Goal: Task Accomplishment & Management: Use online tool/utility

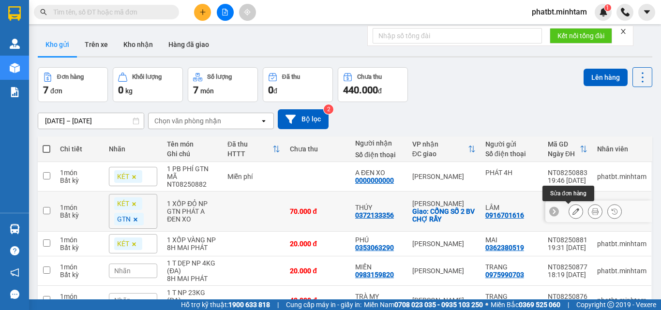
click at [572, 214] on icon at bounding box center [575, 211] width 7 height 7
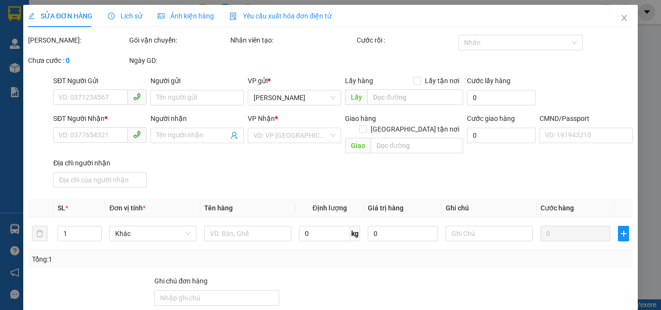
type input "0916701616"
type input "LÂM"
type input "0372133356"
type input "THÚY"
checkbox input "true"
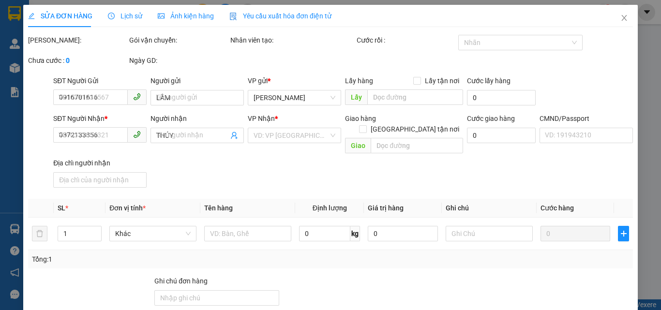
type input "CỔNG SỐ 2 BV CHỢ RẨY"
type input "PHÍ GTN ĐÃ THU 50K"
type input "70.000"
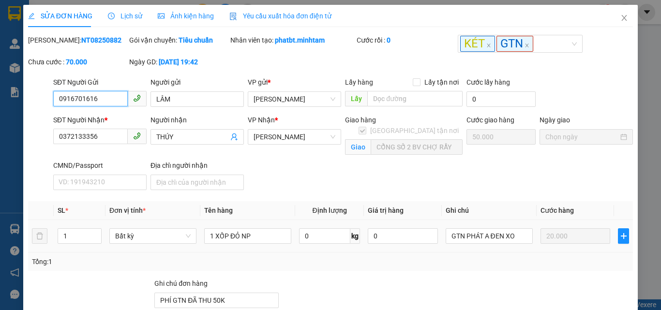
scroll to position [146, 0]
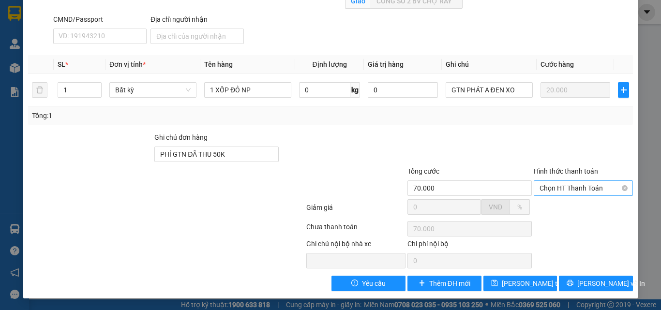
click at [555, 186] on span "Chọn HT Thanh Toán" at bounding box center [583, 188] width 88 height 15
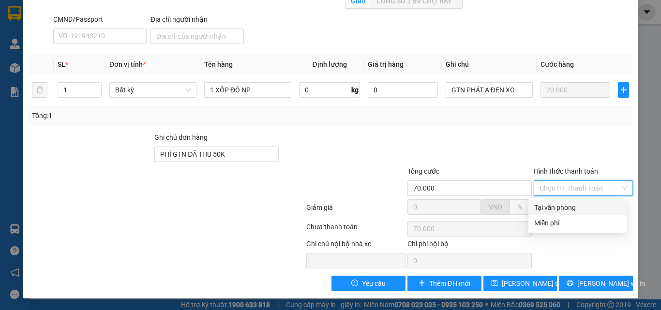
click at [553, 203] on div "Tại văn phòng" at bounding box center [577, 207] width 87 height 11
type input "0"
click at [523, 155] on div at bounding box center [469, 149] width 126 height 34
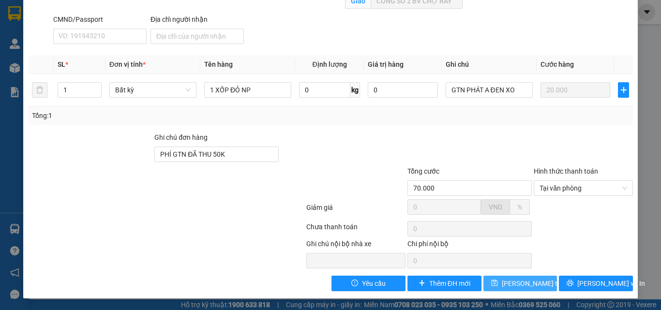
click at [518, 283] on span "[PERSON_NAME] thay đổi" at bounding box center [540, 283] width 77 height 11
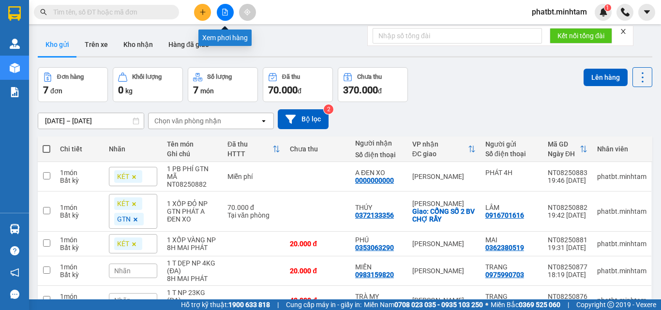
click at [230, 10] on button at bounding box center [225, 12] width 17 height 17
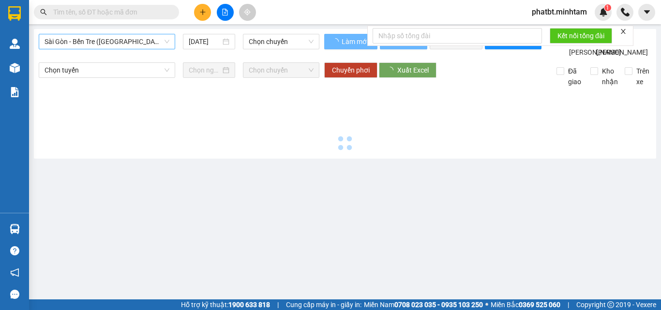
type input "[DATE]"
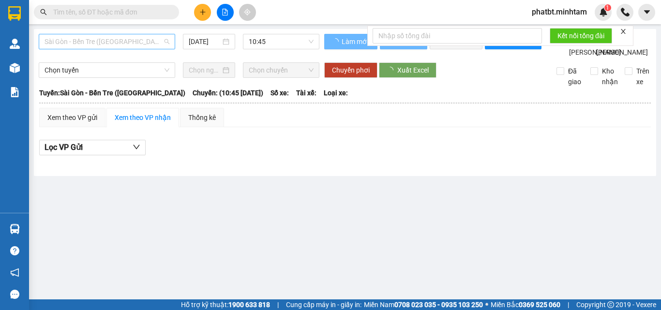
click at [84, 35] on span "Sài Gòn - Bến Tre ([GEOGRAPHIC_DATA])" at bounding box center [107, 41] width 125 height 15
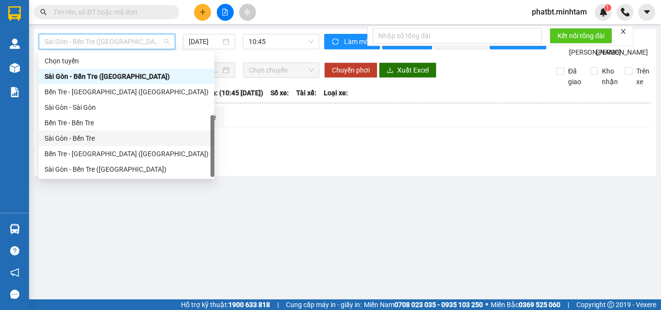
scroll to position [15, 0]
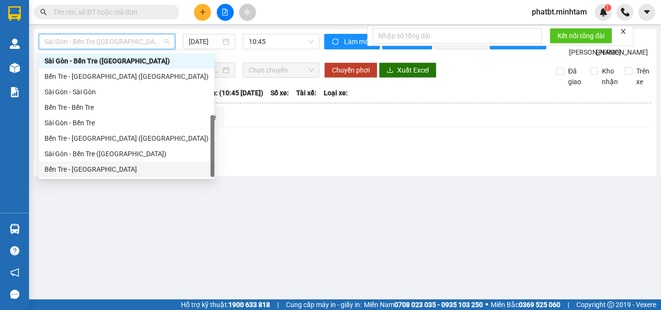
click at [74, 168] on div "Bến Tre - [GEOGRAPHIC_DATA]" at bounding box center [127, 169] width 164 height 11
type input "[DATE]"
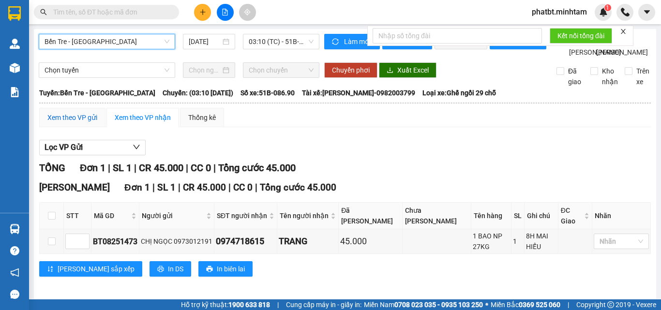
click at [81, 123] on div "Xem theo VP gửi" at bounding box center [72, 117] width 50 height 11
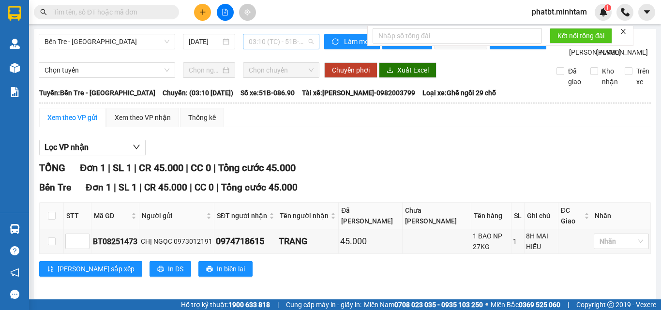
click at [260, 43] on span "03:10 (TC) - 51B-086.90" at bounding box center [281, 41] width 65 height 15
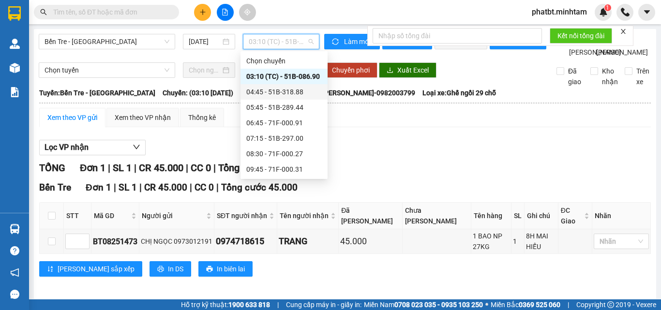
click at [266, 89] on div "04:45 - 51B-318.88" at bounding box center [283, 92] width 75 height 11
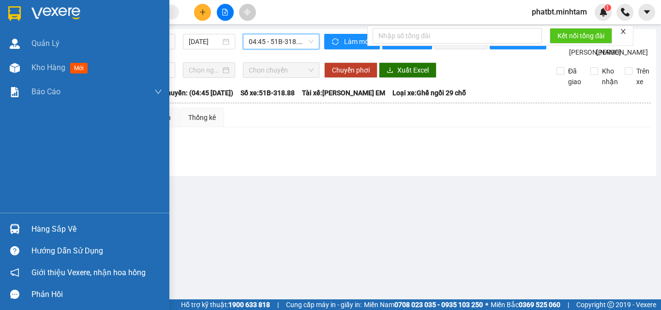
click at [26, 60] on div "Kho hàng mới" at bounding box center [84, 68] width 169 height 24
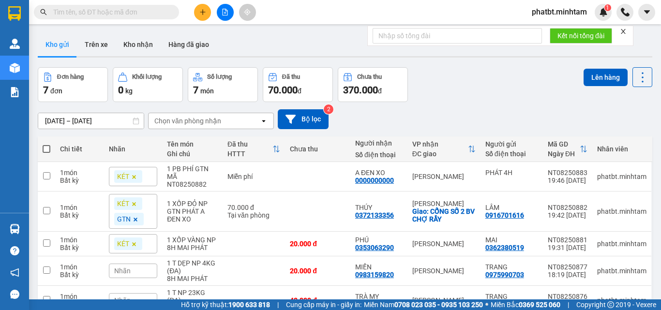
click at [49, 151] on span at bounding box center [47, 149] width 8 height 8
click at [46, 144] on input "checkbox" at bounding box center [46, 144] width 0 height 0
checkbox input "true"
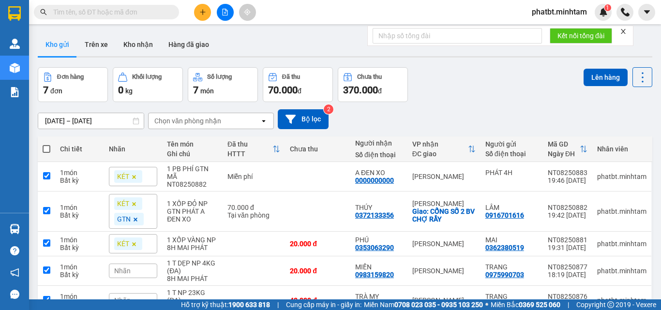
checkbox input "true"
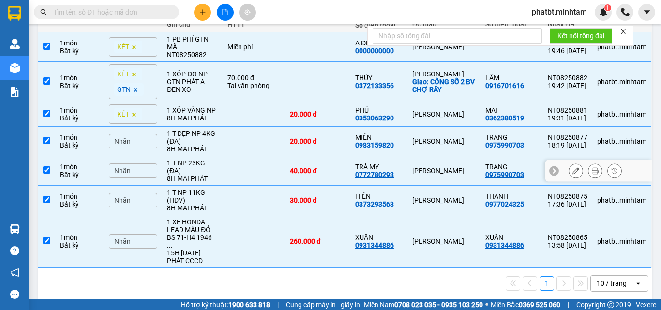
scroll to position [130, 0]
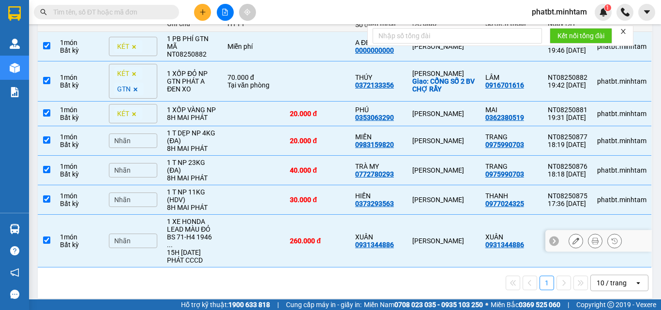
click at [243, 229] on td at bounding box center [254, 241] width 62 height 53
checkbox input "false"
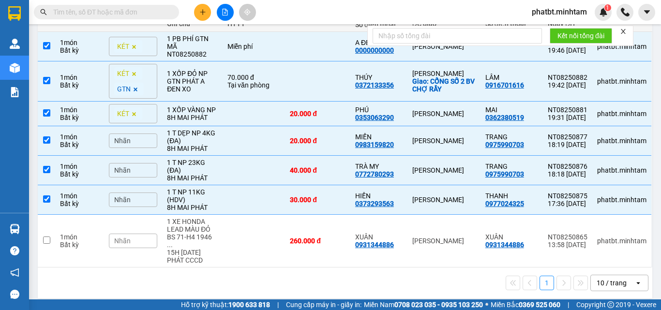
click at [606, 278] on div "10 / trang" at bounding box center [612, 283] width 30 height 10
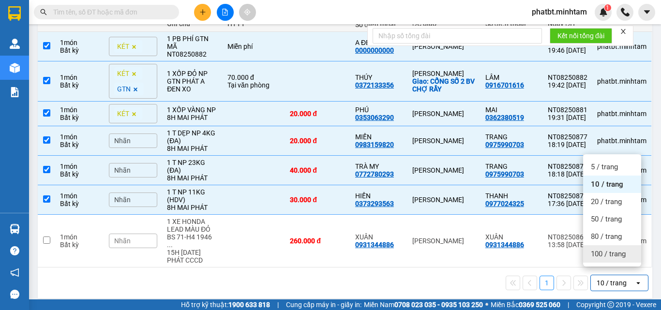
click at [602, 255] on span "100 / trang" at bounding box center [608, 254] width 35 height 10
checkbox input "false"
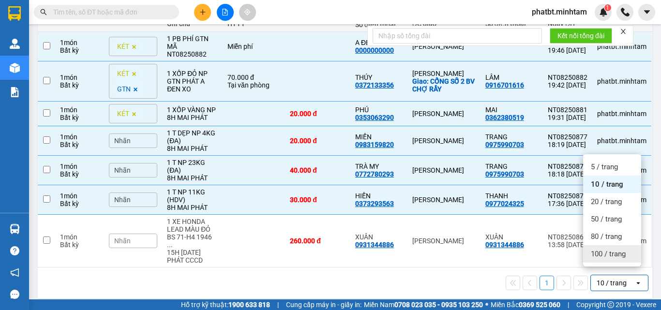
checkbox input "false"
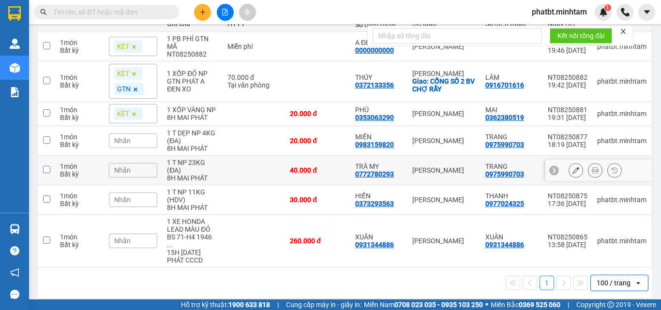
scroll to position [0, 0]
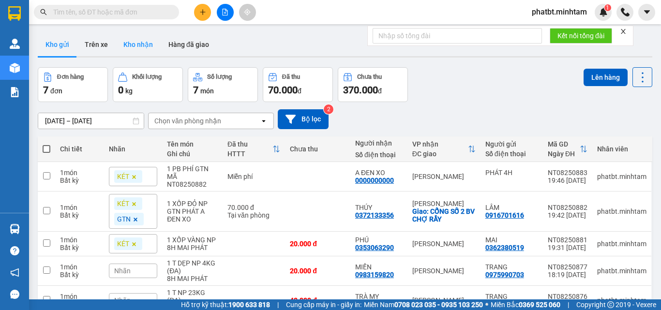
click at [129, 45] on button "Kho nhận" at bounding box center [138, 44] width 45 height 23
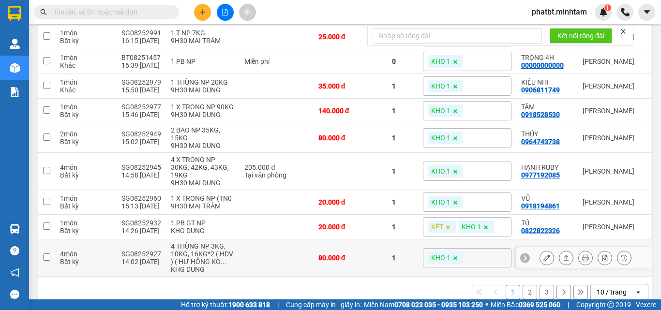
scroll to position [194, 0]
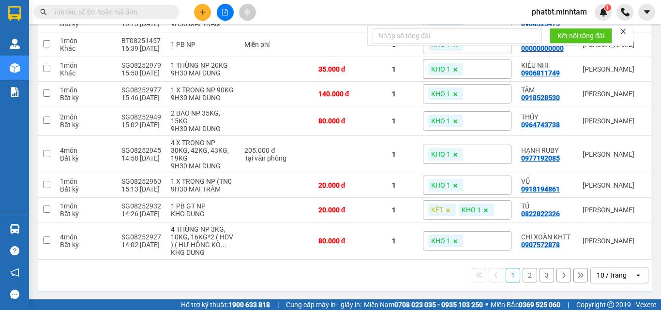
click at [597, 274] on div "10 / trang" at bounding box center [612, 275] width 30 height 10
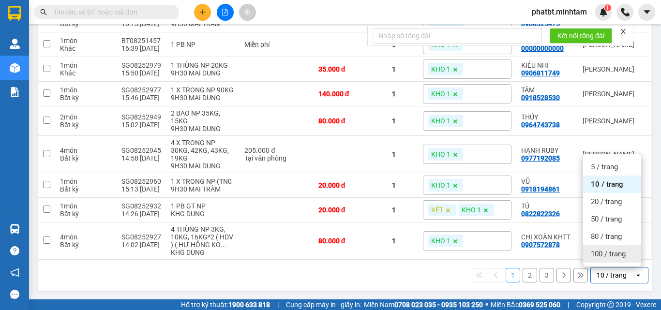
click at [590, 257] on div "100 / trang" at bounding box center [612, 253] width 58 height 17
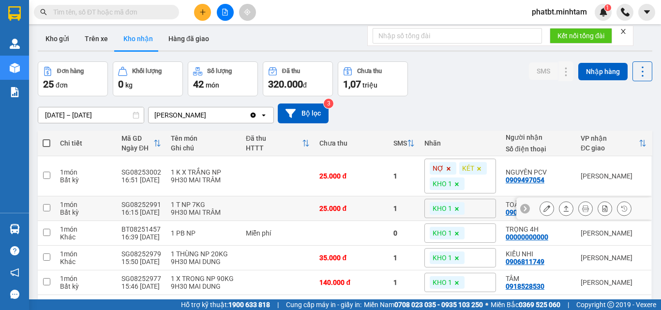
scroll to position [0, 0]
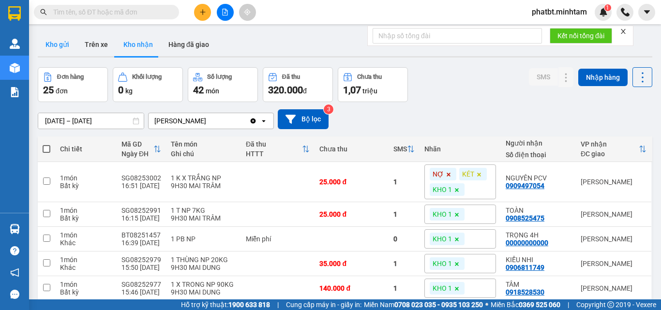
click at [57, 48] on button "Kho gửi" at bounding box center [57, 44] width 39 height 23
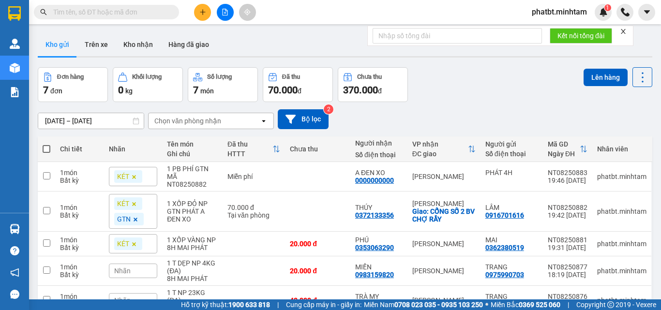
click at [47, 148] on span at bounding box center [47, 149] width 8 height 8
click at [46, 144] on input "checkbox" at bounding box center [46, 144] width 0 height 0
checkbox input "true"
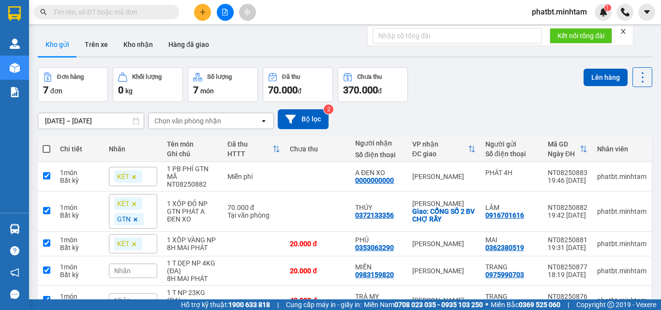
checkbox input "true"
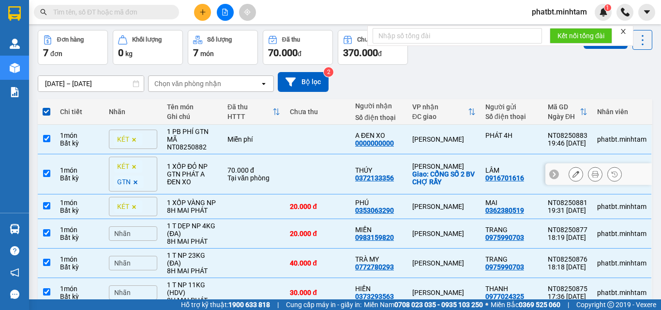
scroll to position [130, 0]
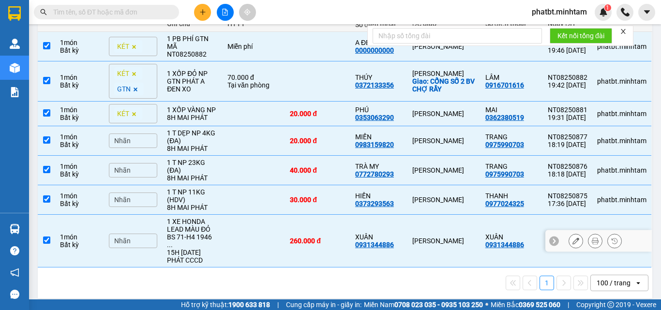
click at [227, 249] on td at bounding box center [254, 241] width 62 height 53
checkbox input "false"
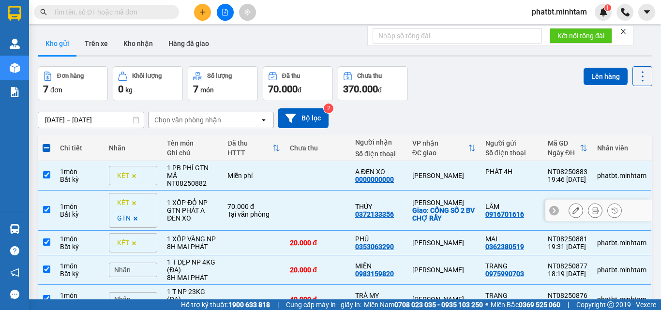
scroll to position [0, 0]
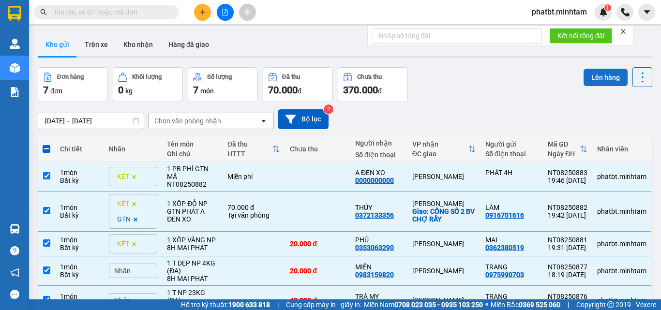
click at [585, 79] on button "Lên hàng" at bounding box center [605, 77] width 44 height 17
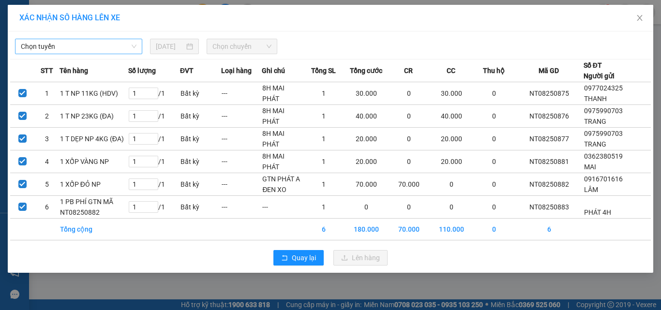
click at [90, 47] on span "Chọn tuyến" at bounding box center [79, 46] width 116 height 15
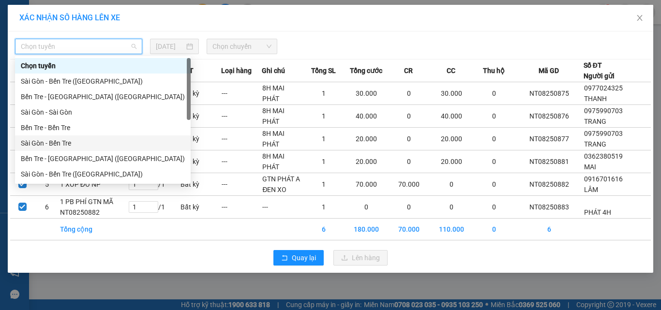
scroll to position [15, 0]
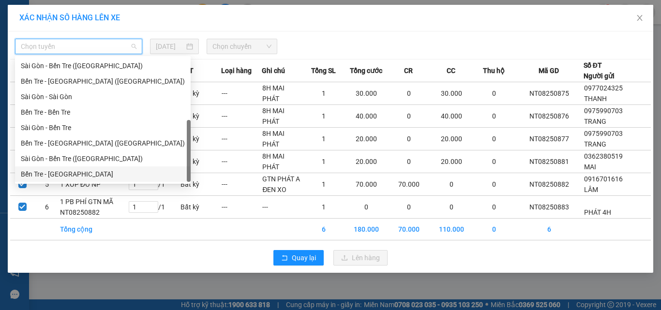
click at [63, 172] on div "Bến Tre - [GEOGRAPHIC_DATA]" at bounding box center [103, 174] width 164 height 11
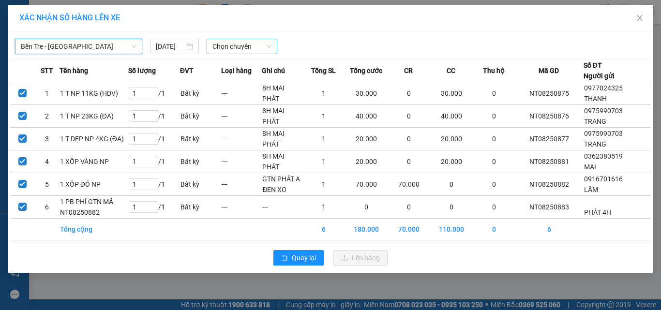
click at [236, 49] on span "Chọn chuyến" at bounding box center [242, 46] width 60 height 15
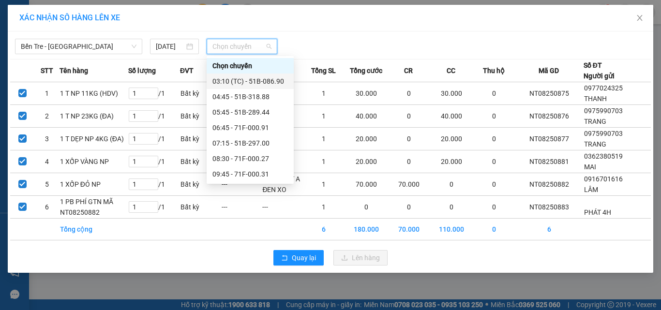
click at [255, 82] on div "03:10 (TC) - 51B-086.90" at bounding box center [249, 81] width 75 height 11
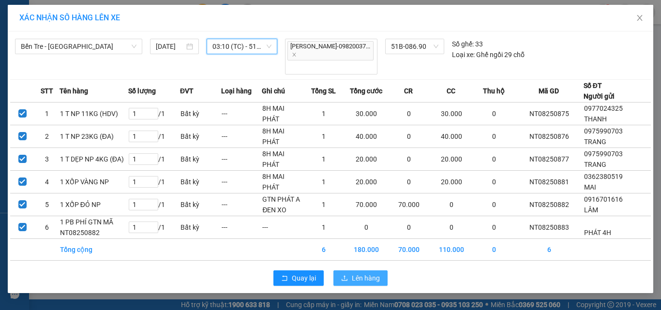
click at [361, 273] on span "Lên hàng" at bounding box center [366, 278] width 28 height 11
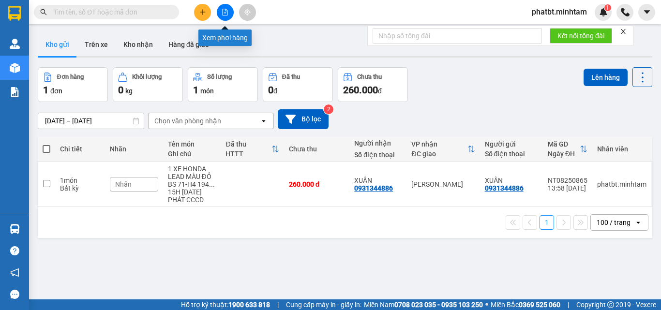
click at [229, 12] on button at bounding box center [225, 12] width 17 height 17
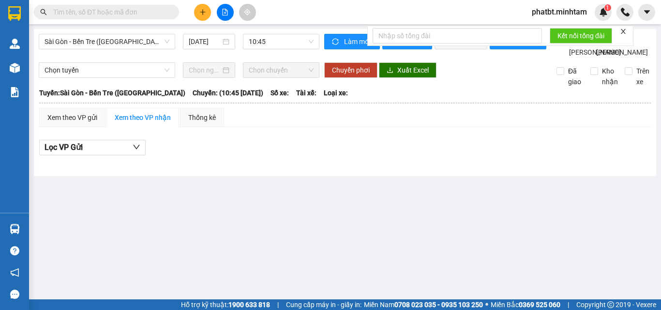
click at [143, 50] on div "Sài Gòn - Bến Tre ([GEOGRAPHIC_DATA]) [DATE] 10:45" at bounding box center [179, 46] width 281 height 24
click at [139, 44] on span "Sài Gòn - Bến Tre ([GEOGRAPHIC_DATA])" at bounding box center [107, 41] width 125 height 15
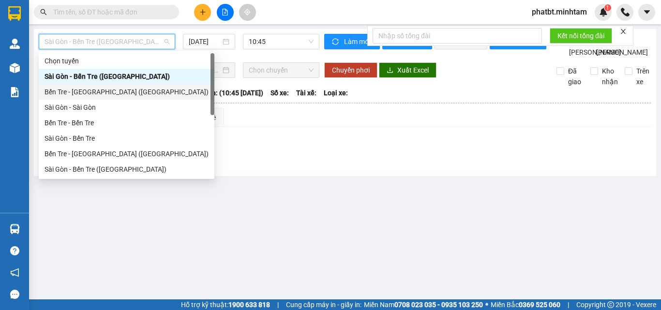
scroll to position [15, 0]
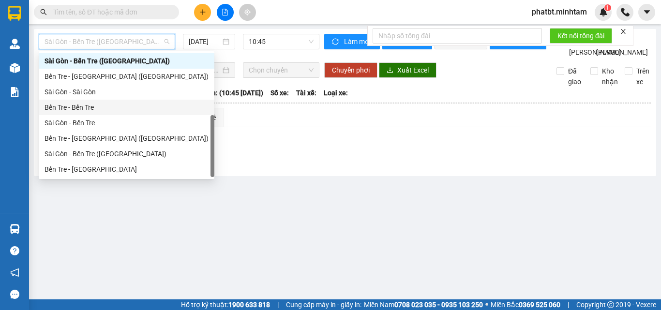
click at [216, 58] on div "Sài Gòn - Bến Tre ([GEOGRAPHIC_DATA]) [DATE] 10:45" at bounding box center [179, 46] width 281 height 24
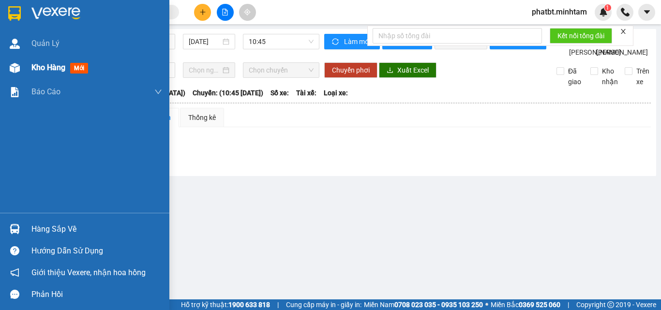
click at [21, 69] on div at bounding box center [14, 68] width 17 height 17
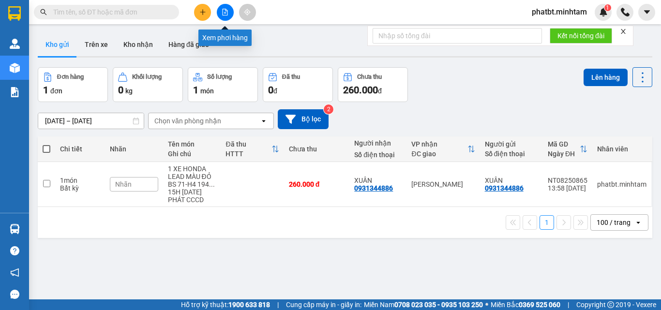
click at [219, 12] on button at bounding box center [225, 12] width 17 height 17
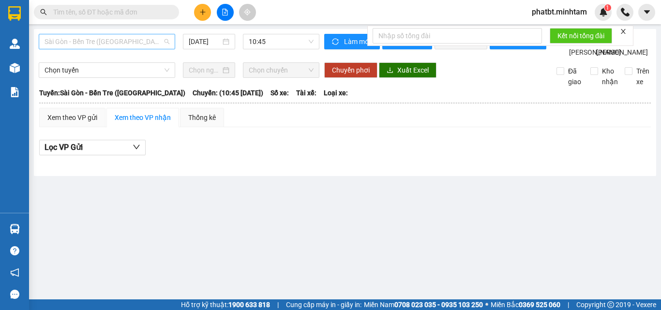
click at [125, 45] on span "Sài Gòn - Bến Tre ([GEOGRAPHIC_DATA])" at bounding box center [107, 41] width 125 height 15
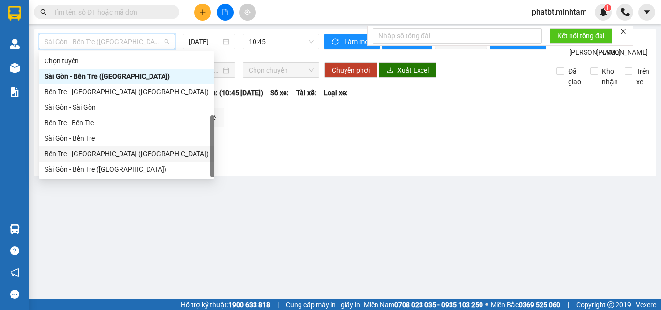
scroll to position [15, 0]
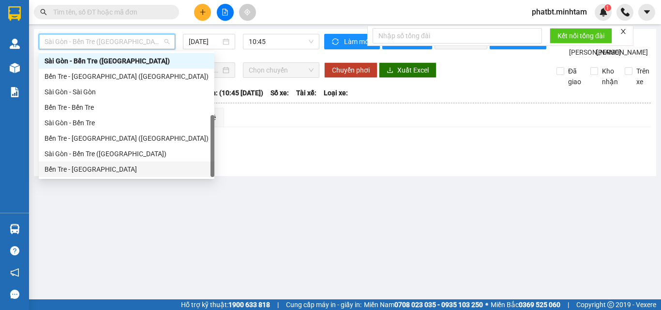
click at [91, 168] on div "Bến Tre - [GEOGRAPHIC_DATA]" at bounding box center [127, 169] width 164 height 11
type input "[DATE]"
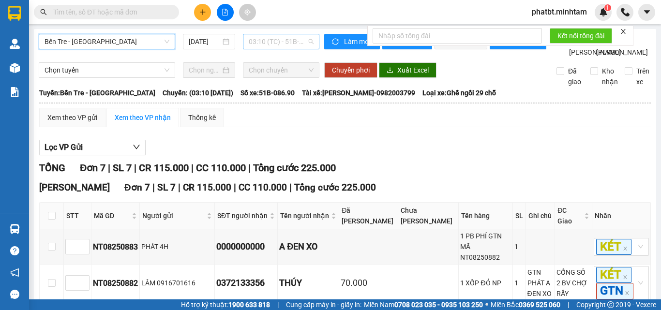
click at [261, 40] on span "03:10 (TC) - 51B-086.90" at bounding box center [281, 41] width 65 height 15
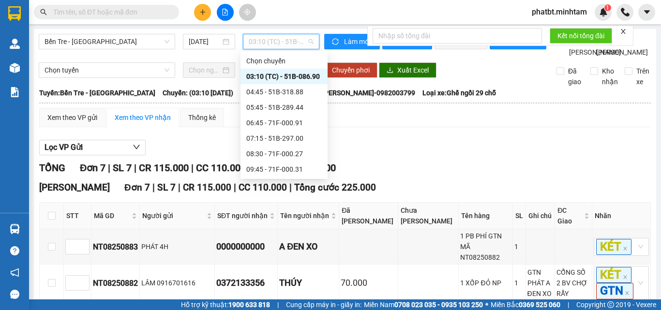
click at [301, 75] on div "03:10 (TC) - 51B-086.90" at bounding box center [283, 76] width 75 height 11
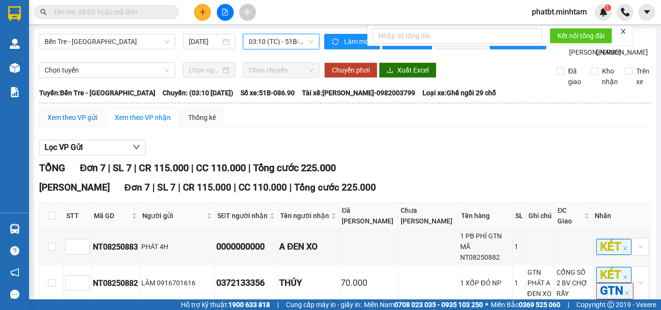
click at [81, 123] on div "Xem theo VP gửi" at bounding box center [72, 117] width 50 height 11
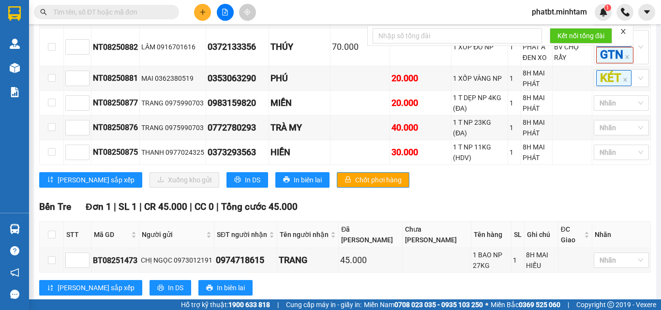
scroll to position [258, 0]
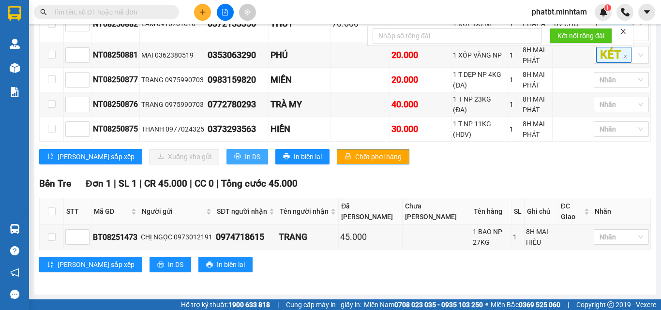
click at [245, 162] on span "In DS" at bounding box center [252, 156] width 15 height 11
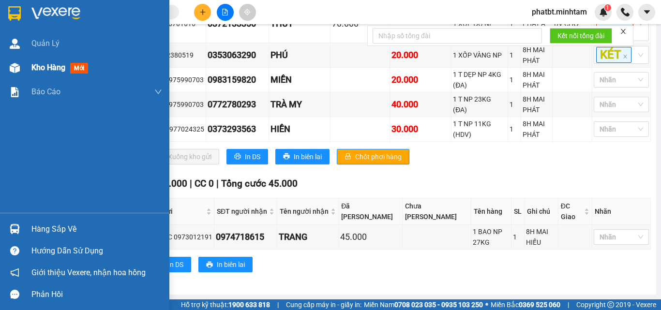
click at [33, 66] on span "Kho hàng" at bounding box center [48, 67] width 34 height 9
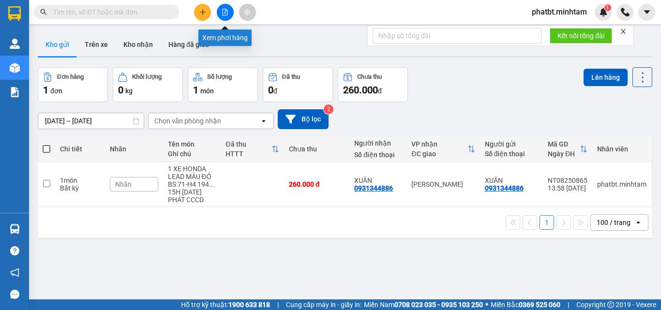
click at [222, 9] on icon "file-add" at bounding box center [225, 12] width 7 height 7
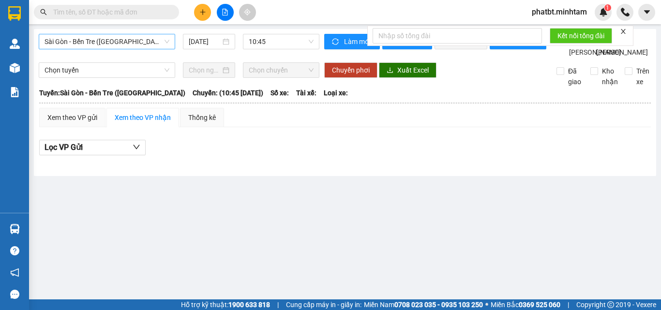
click at [117, 44] on span "Sài Gòn - Bến Tre ([GEOGRAPHIC_DATA])" at bounding box center [107, 41] width 125 height 15
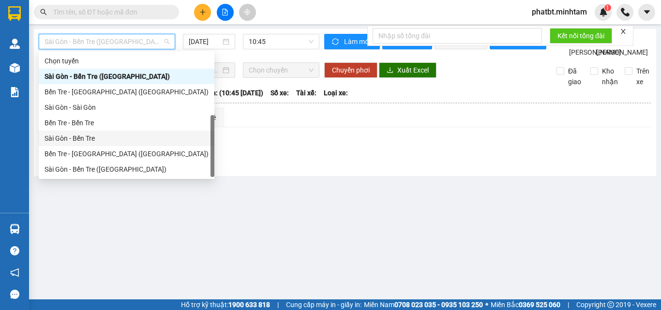
scroll to position [15, 0]
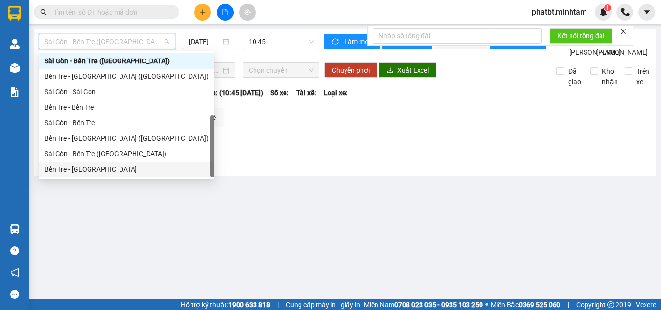
click at [98, 169] on div "Bến Tre - [GEOGRAPHIC_DATA]" at bounding box center [127, 169] width 164 height 11
type input "[DATE]"
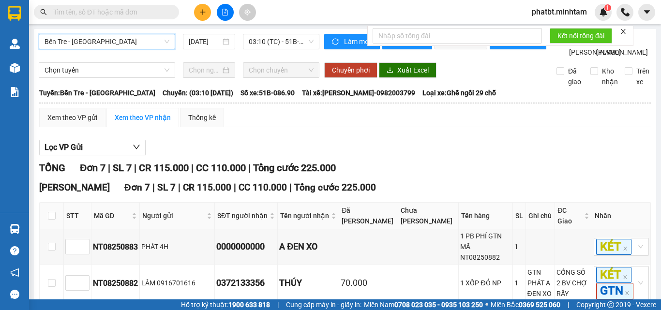
click at [89, 107] on th at bounding box center [345, 103] width 613 height 9
click at [88, 123] on div "Xem theo VP gửi" at bounding box center [72, 117] width 50 height 11
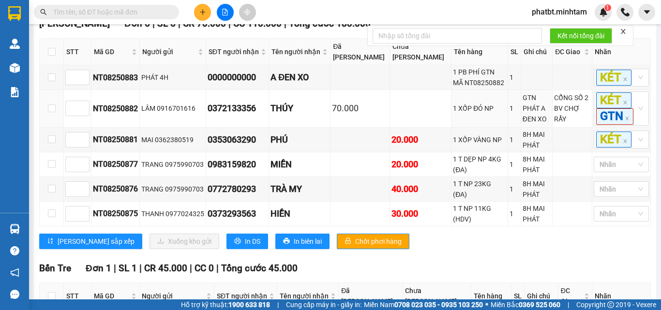
scroll to position [258, 0]
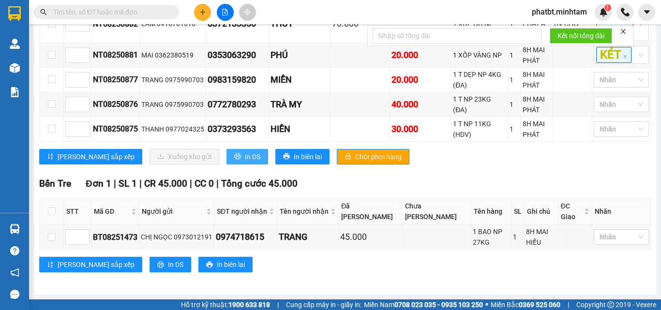
click at [226, 164] on button "In DS" at bounding box center [247, 156] width 42 height 15
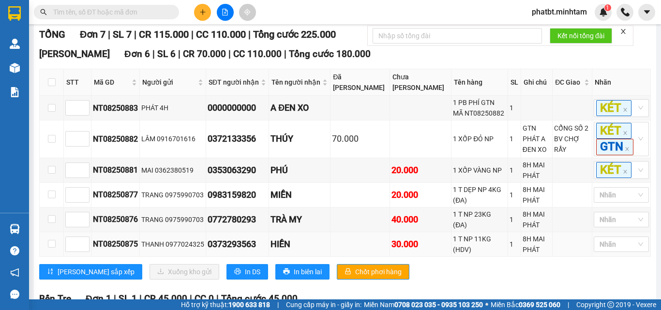
scroll to position [129, 0]
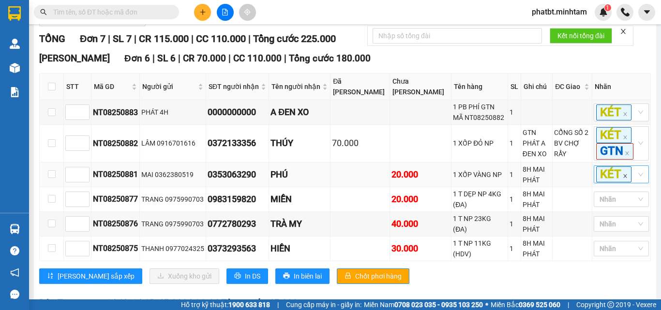
click at [623, 179] on icon "close" at bounding box center [625, 176] width 5 height 5
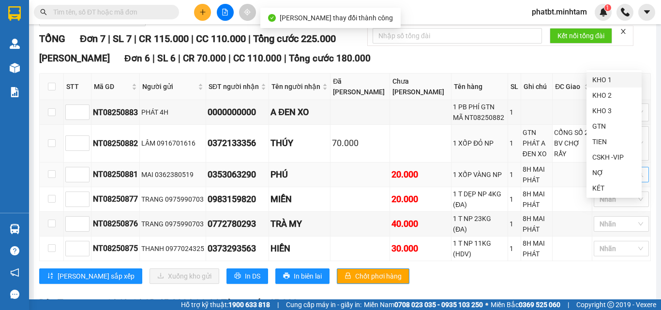
scroll to position [258, 0]
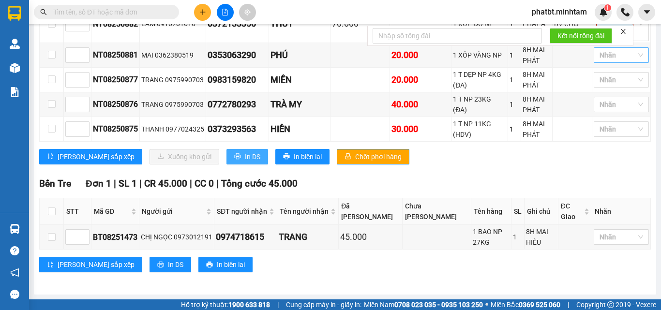
click at [245, 162] on span "In DS" at bounding box center [252, 156] width 15 height 11
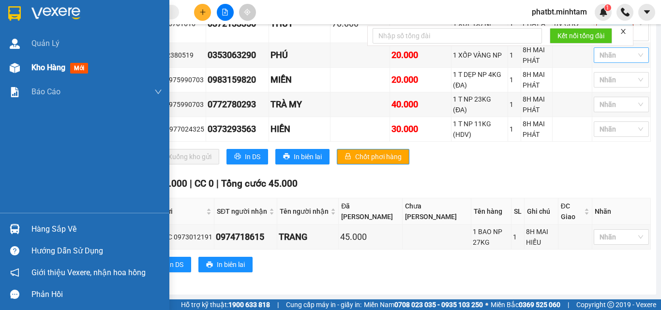
click at [19, 65] on img at bounding box center [15, 68] width 10 height 10
